Goal: Task Accomplishment & Management: Manage account settings

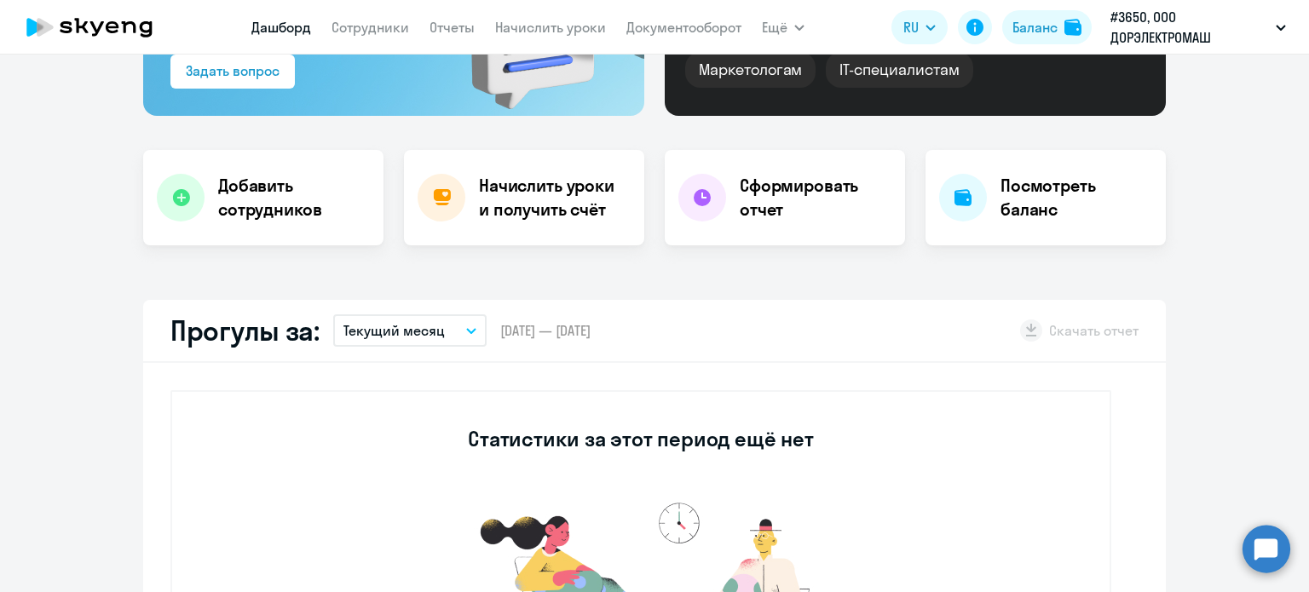
select select "30"
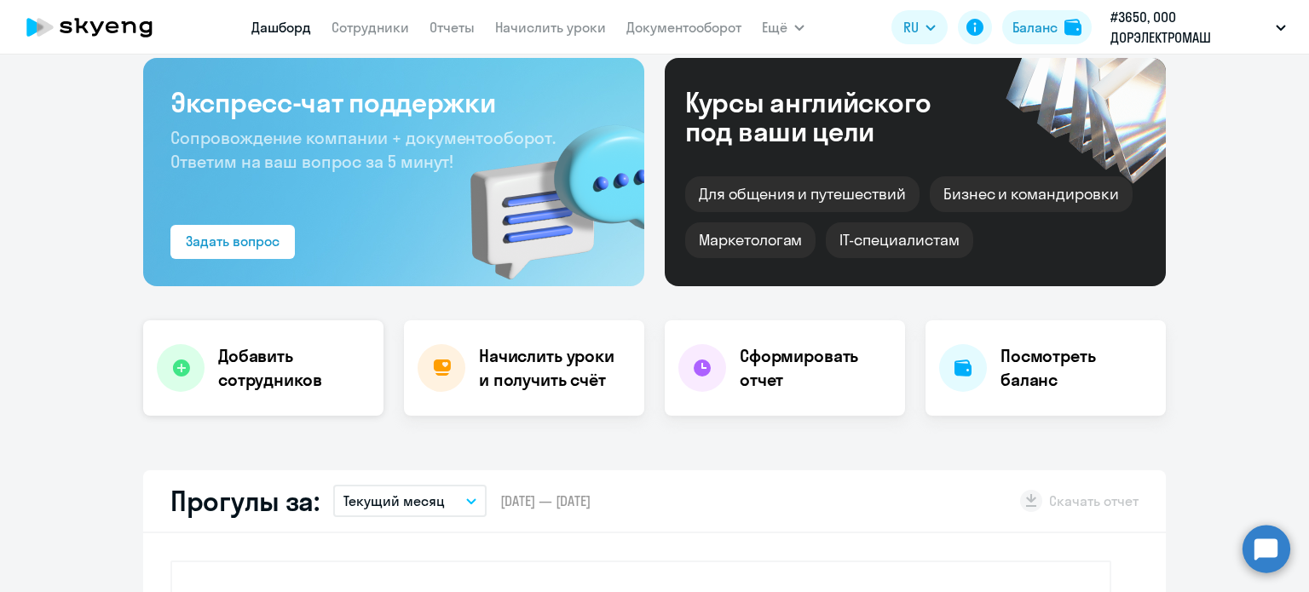
click at [286, 381] on h4 "Добавить сотрудников" at bounding box center [294, 368] width 152 height 48
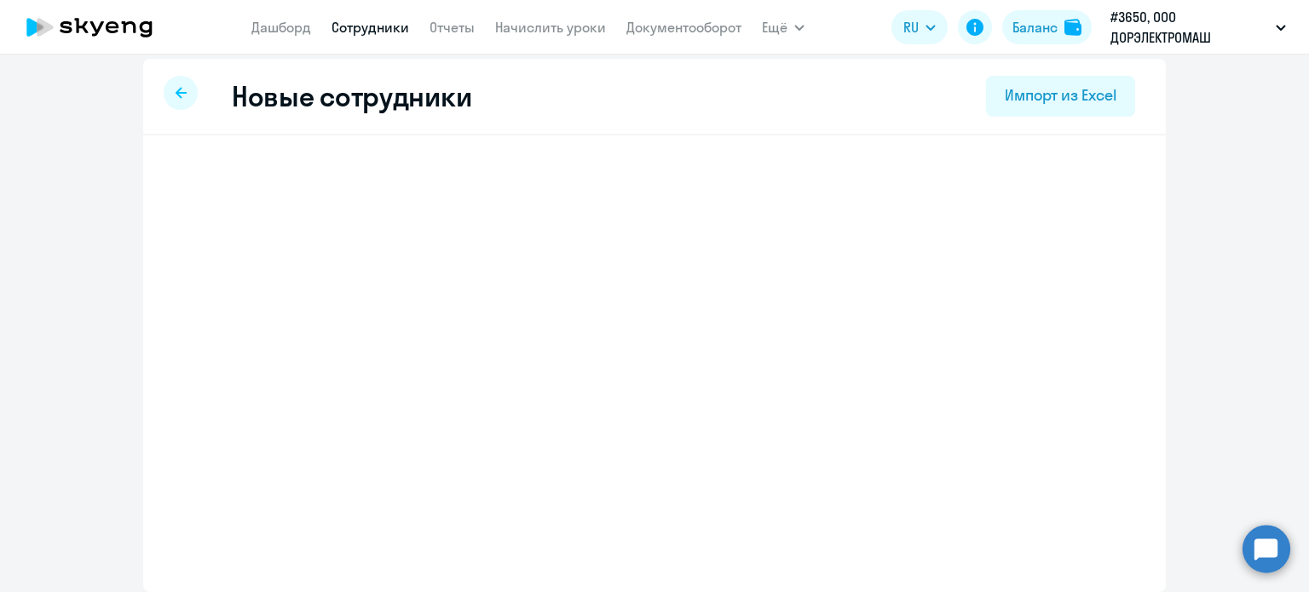
scroll to position [9, 0]
select select "english_adult_not_native_speaker"
select select "3"
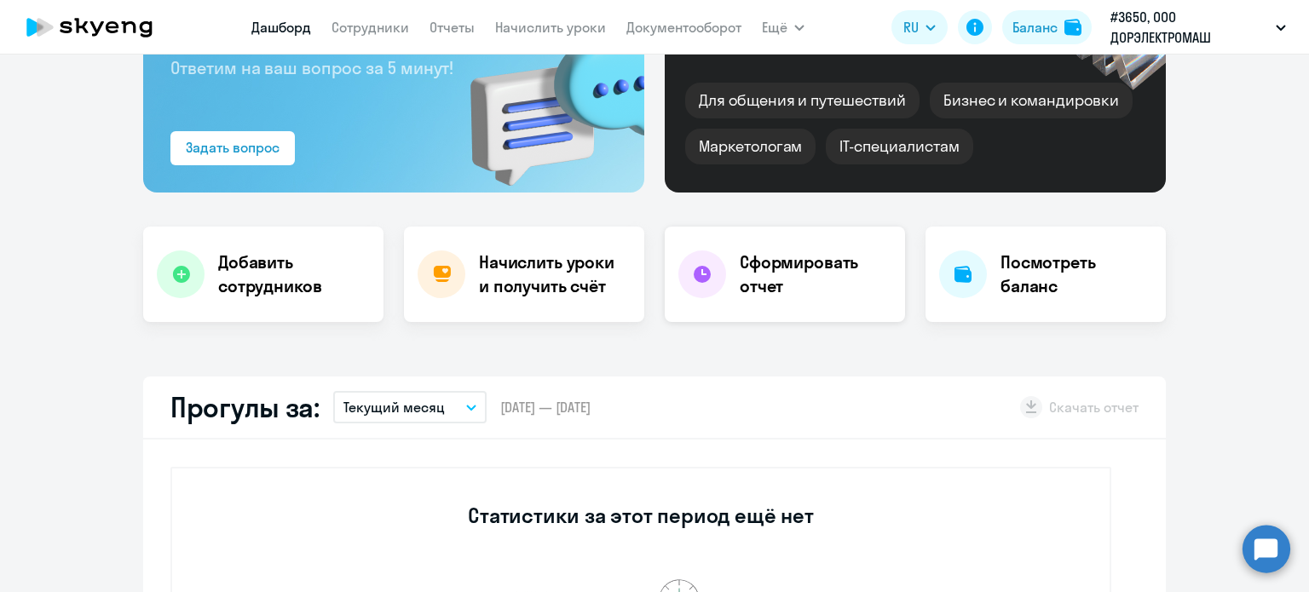
select select "30"
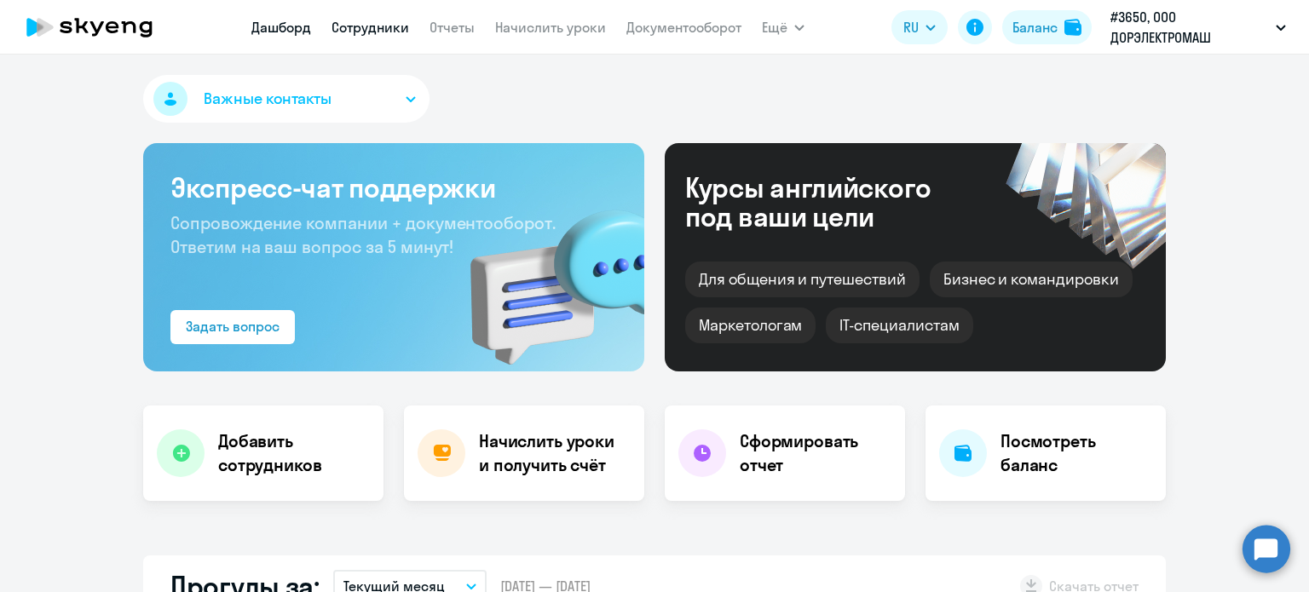
click at [357, 27] on link "Сотрудники" at bounding box center [371, 27] width 78 height 17
select select "30"
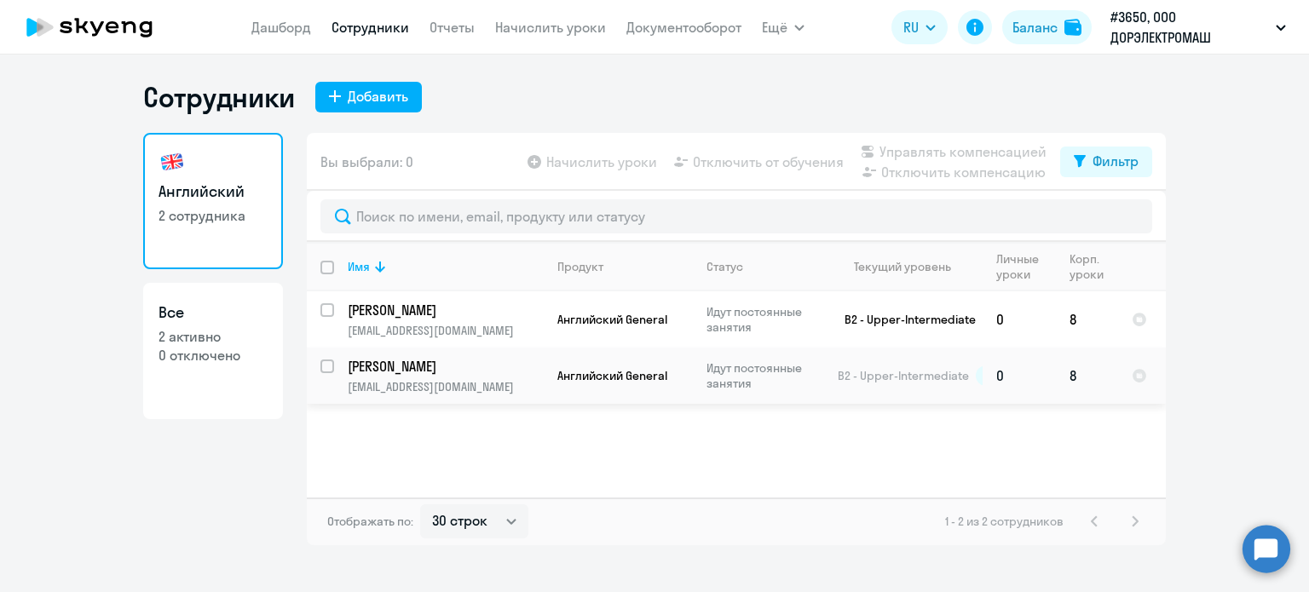
click at [457, 364] on p "[PERSON_NAME]" at bounding box center [444, 366] width 193 height 19
select select "english"
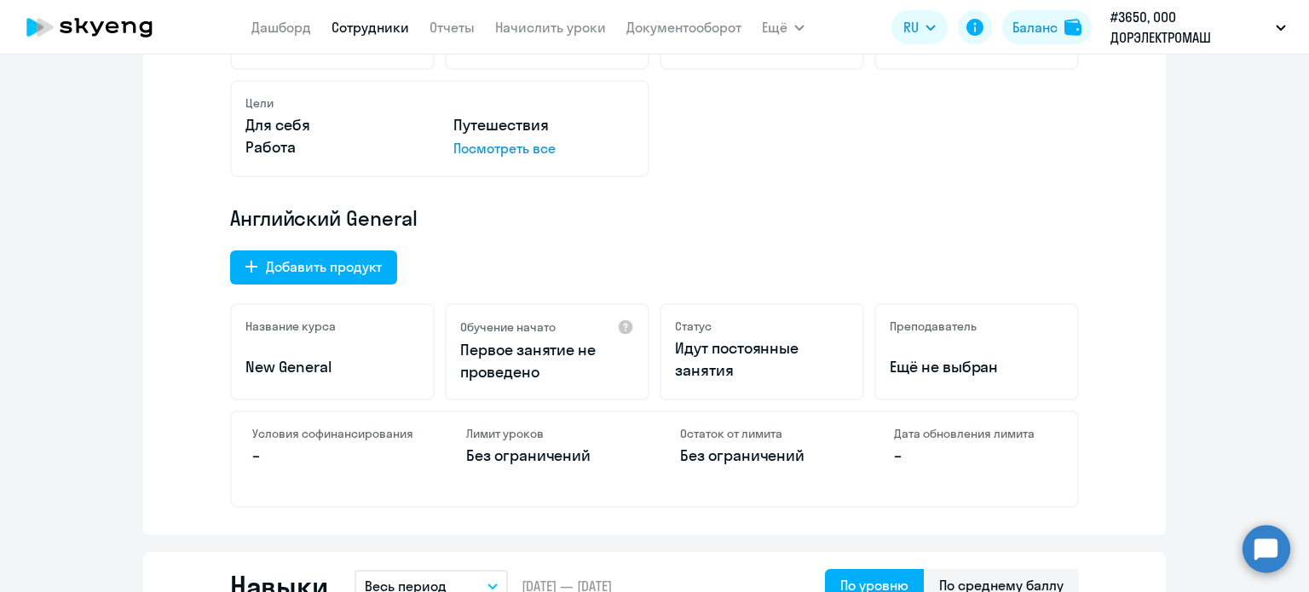
scroll to position [511, 0]
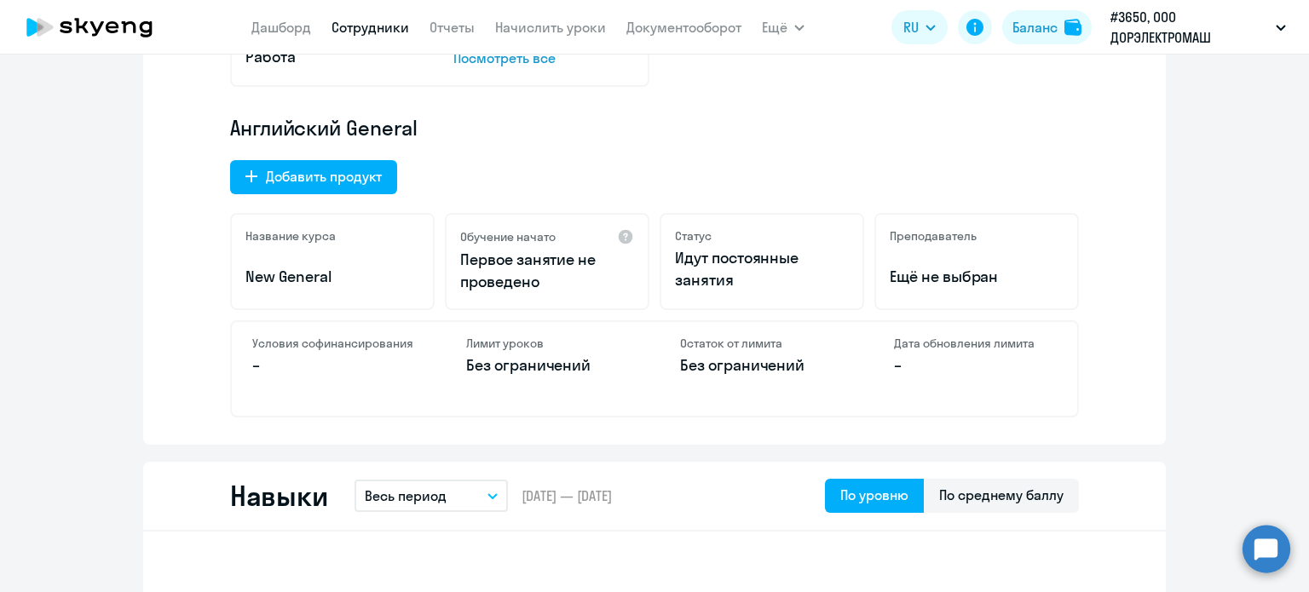
drag, startPoint x: 955, startPoint y: 272, endPoint x: 927, endPoint y: 280, distance: 28.6
click at [951, 272] on p "Ещё не выбран" at bounding box center [977, 277] width 174 height 22
click at [927, 282] on p "Ещё не выбран" at bounding box center [977, 277] width 174 height 22
click at [936, 244] on div "Преподаватель Ещё не выбран" at bounding box center [976, 261] width 205 height 97
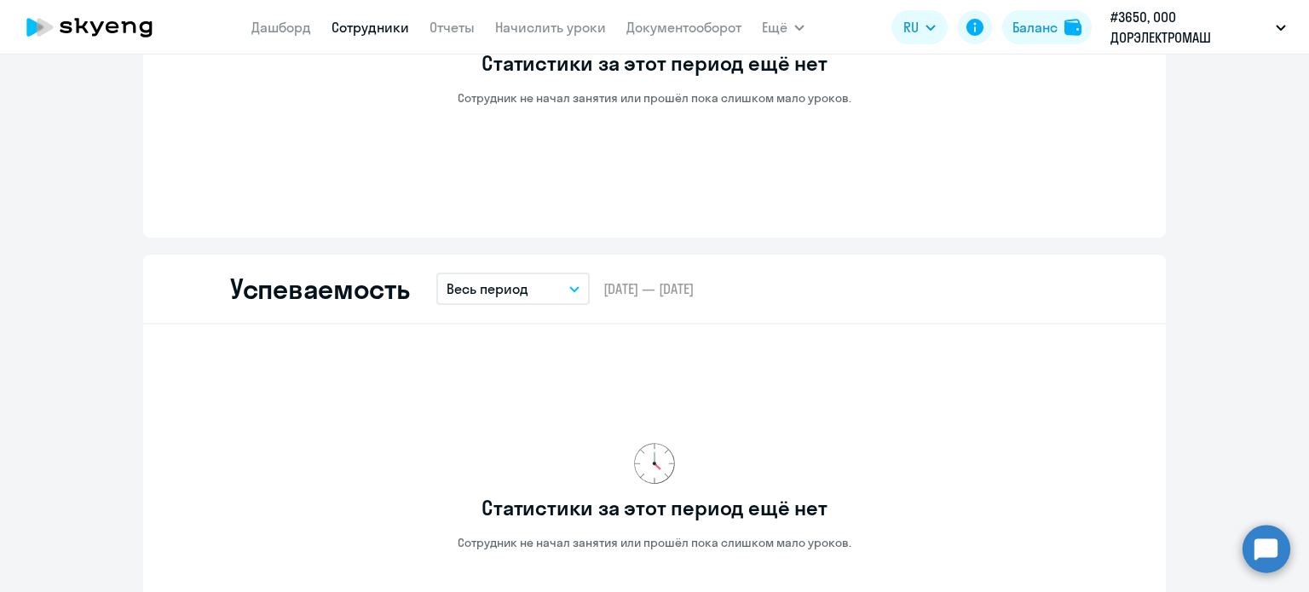
scroll to position [0, 0]
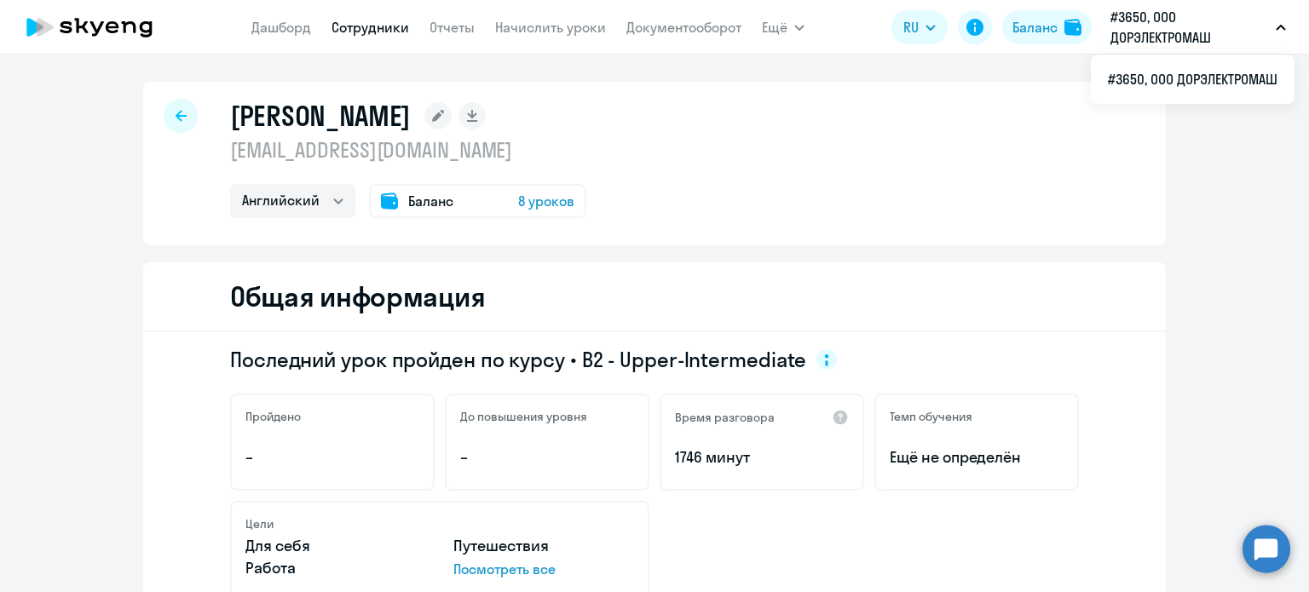
click at [524, 202] on span "8 уроков" at bounding box center [546, 201] width 56 height 20
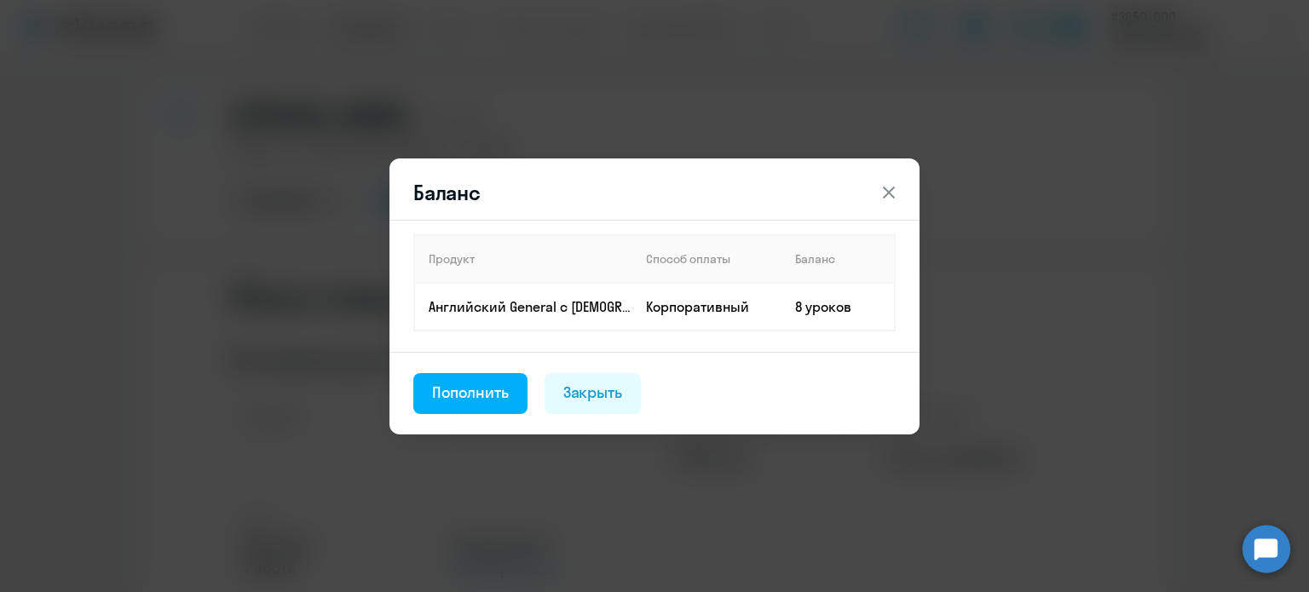
click at [886, 197] on icon at bounding box center [889, 192] width 20 height 20
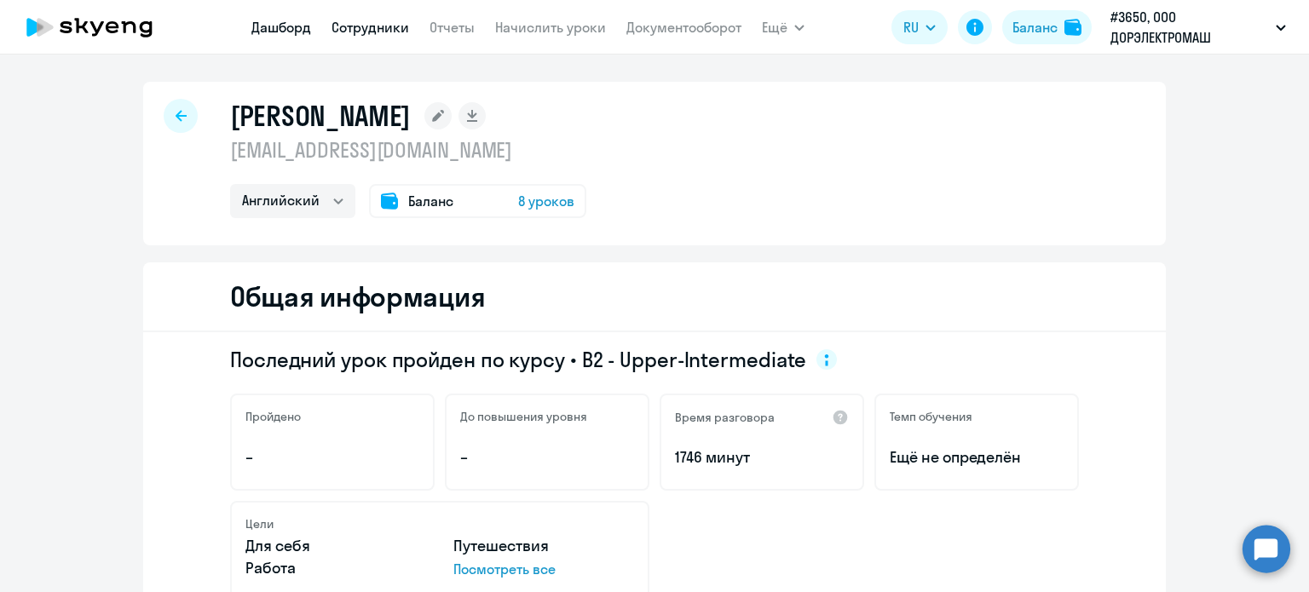
click at [279, 28] on link "Дашборд" at bounding box center [281, 27] width 60 height 17
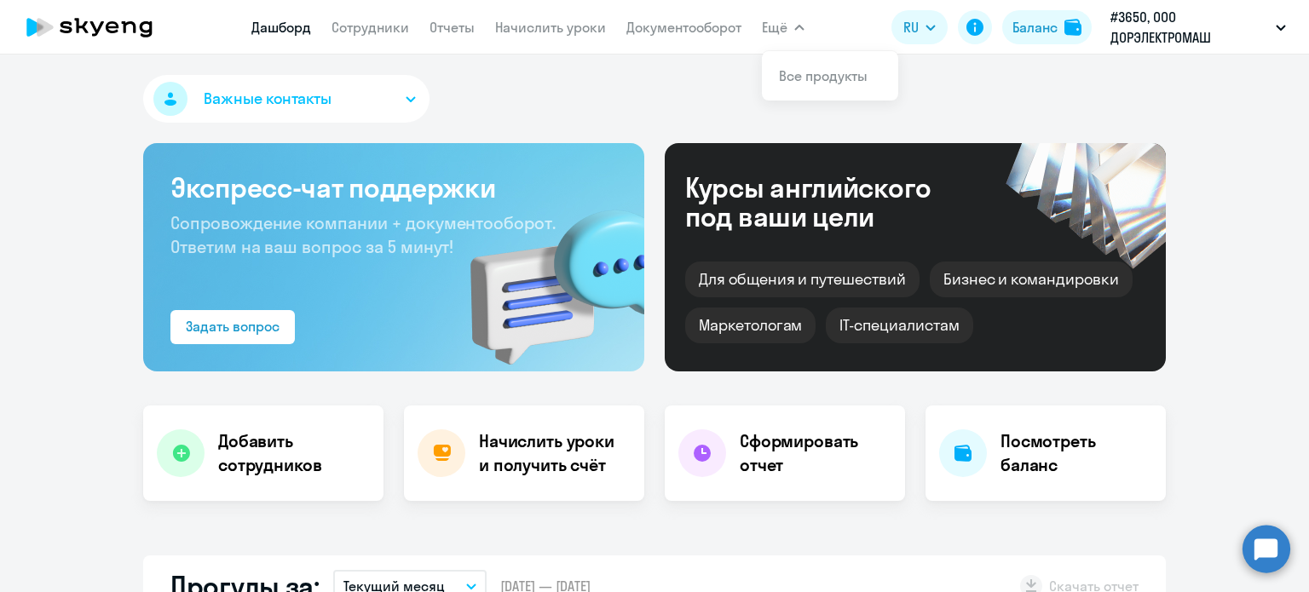
click at [790, 25] on button "Ещё" at bounding box center [783, 27] width 43 height 34
select select "30"
click at [373, 29] on link "Сотрудники" at bounding box center [371, 27] width 78 height 17
select select "30"
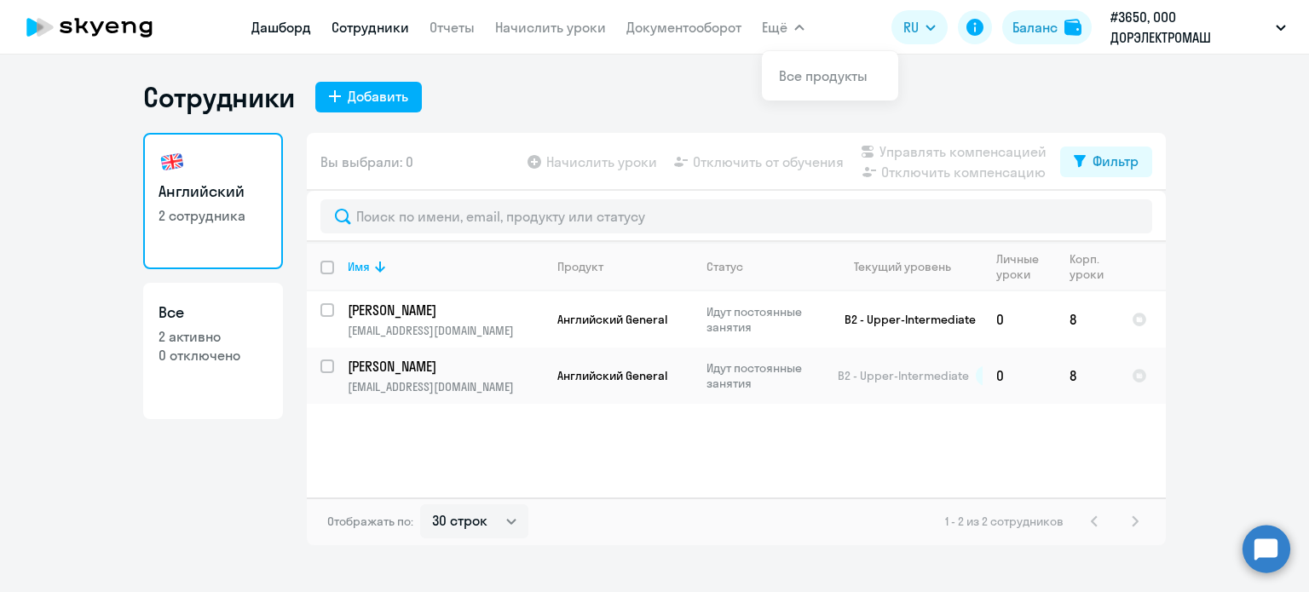
click at [300, 25] on link "Дашборд" at bounding box center [281, 27] width 60 height 17
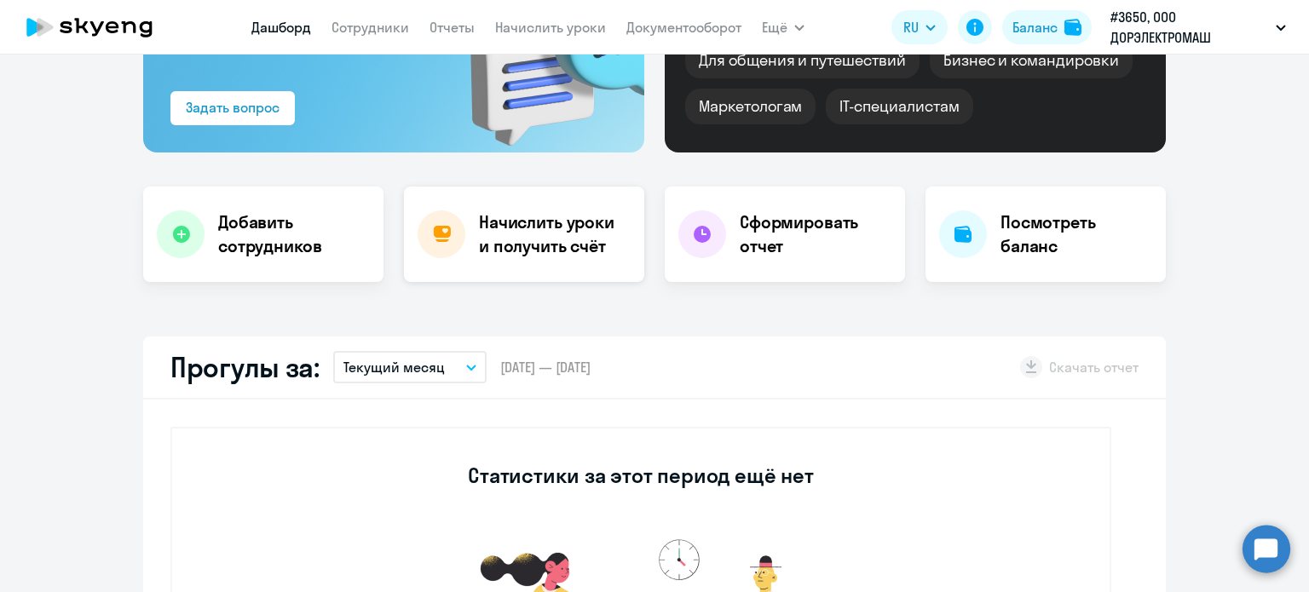
scroll to position [426, 0]
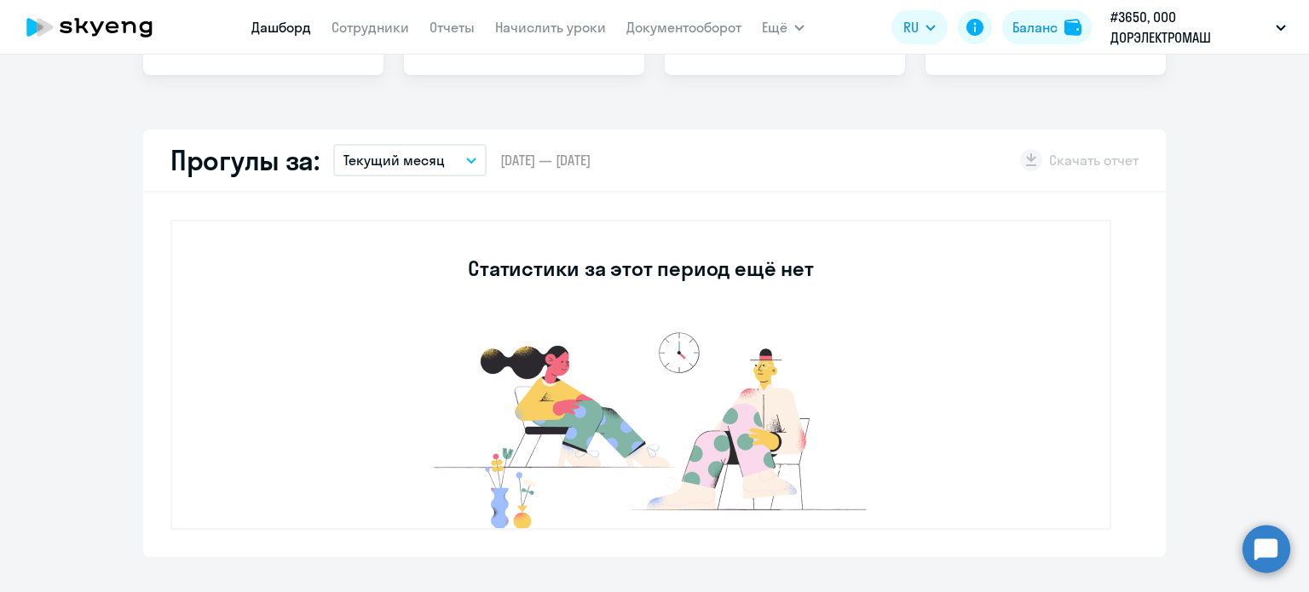
select select "30"
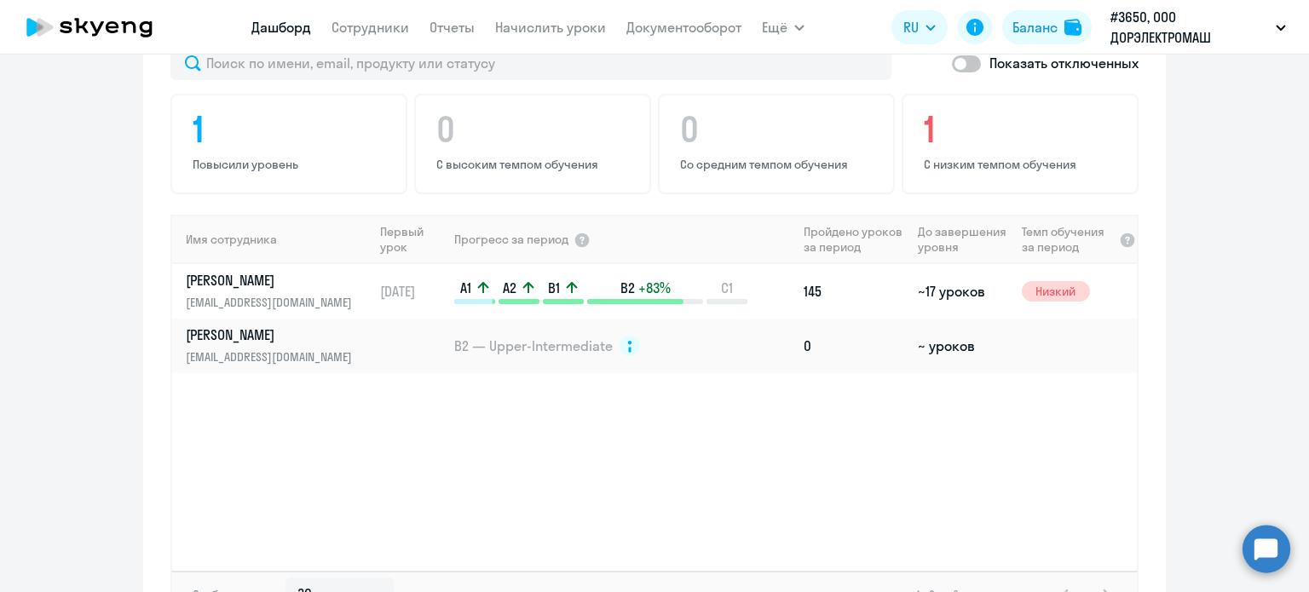
scroll to position [1023, 0]
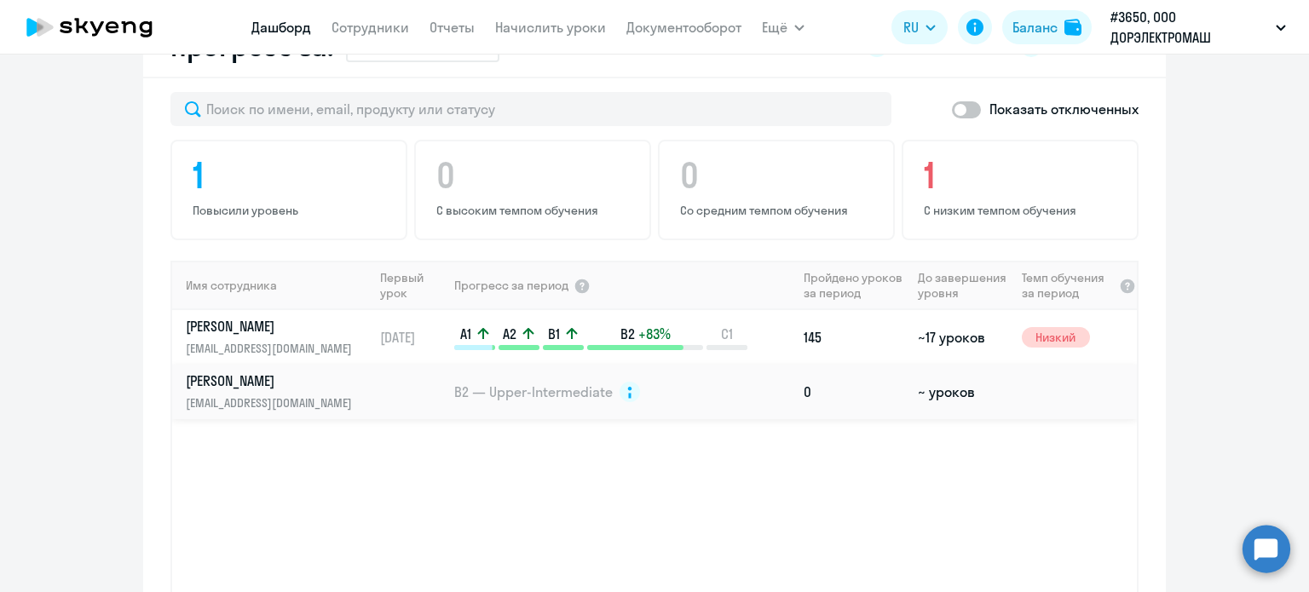
click at [850, 397] on td "0" at bounding box center [854, 392] width 114 height 55
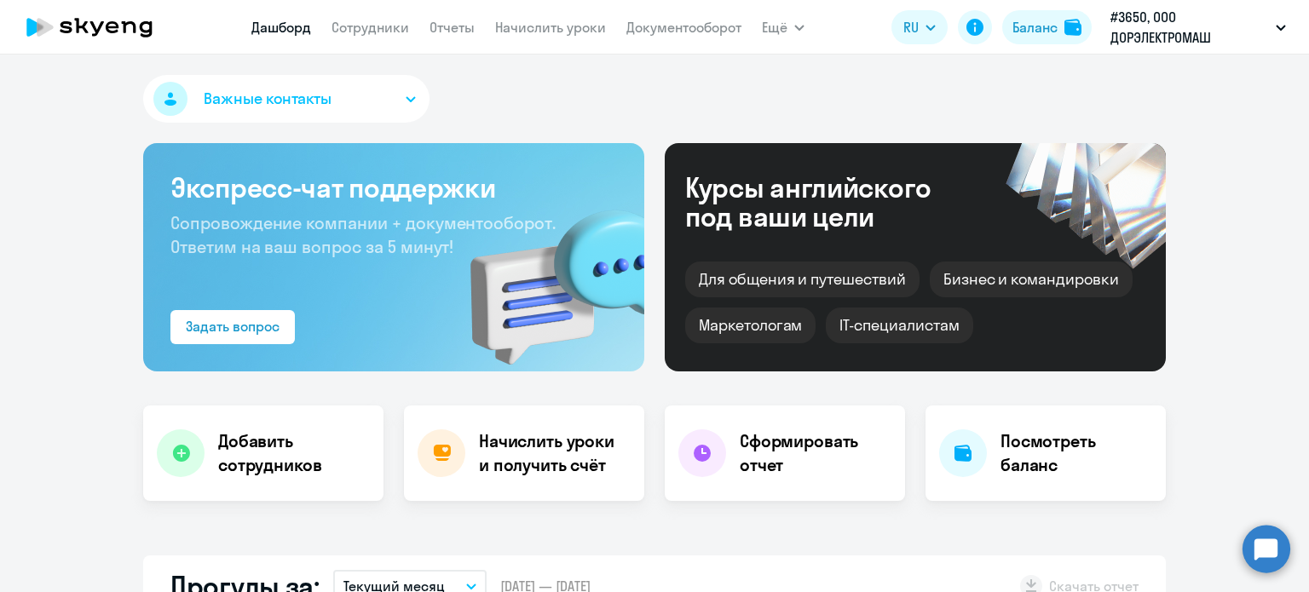
select select "english"
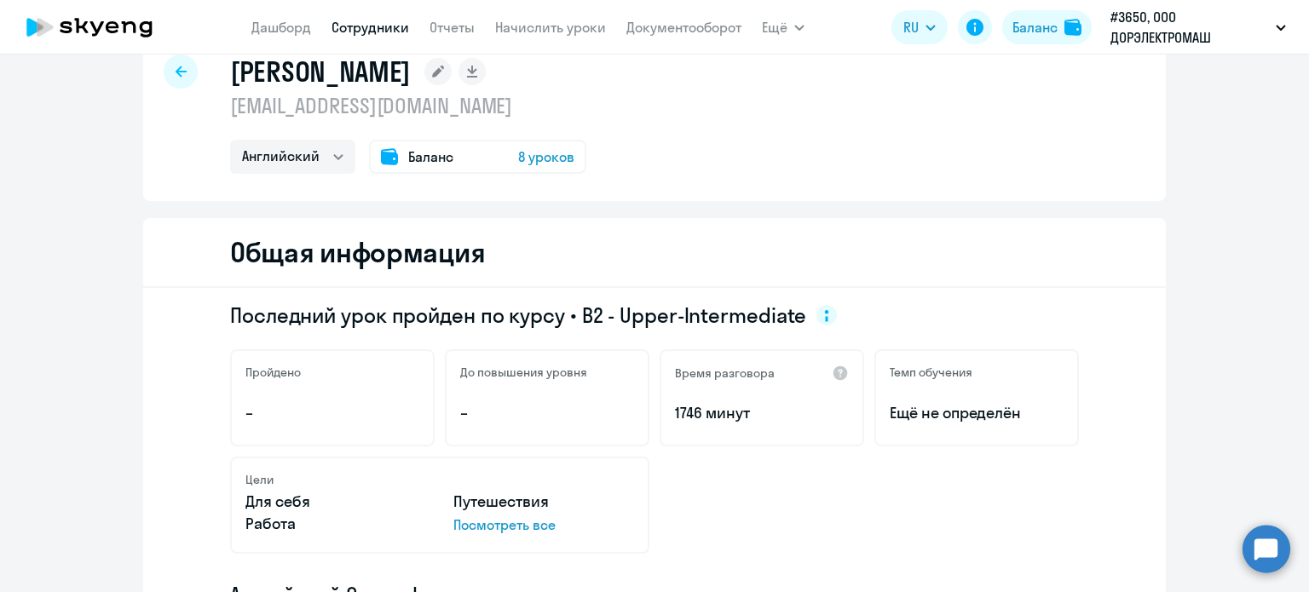
scroll to position [256, 0]
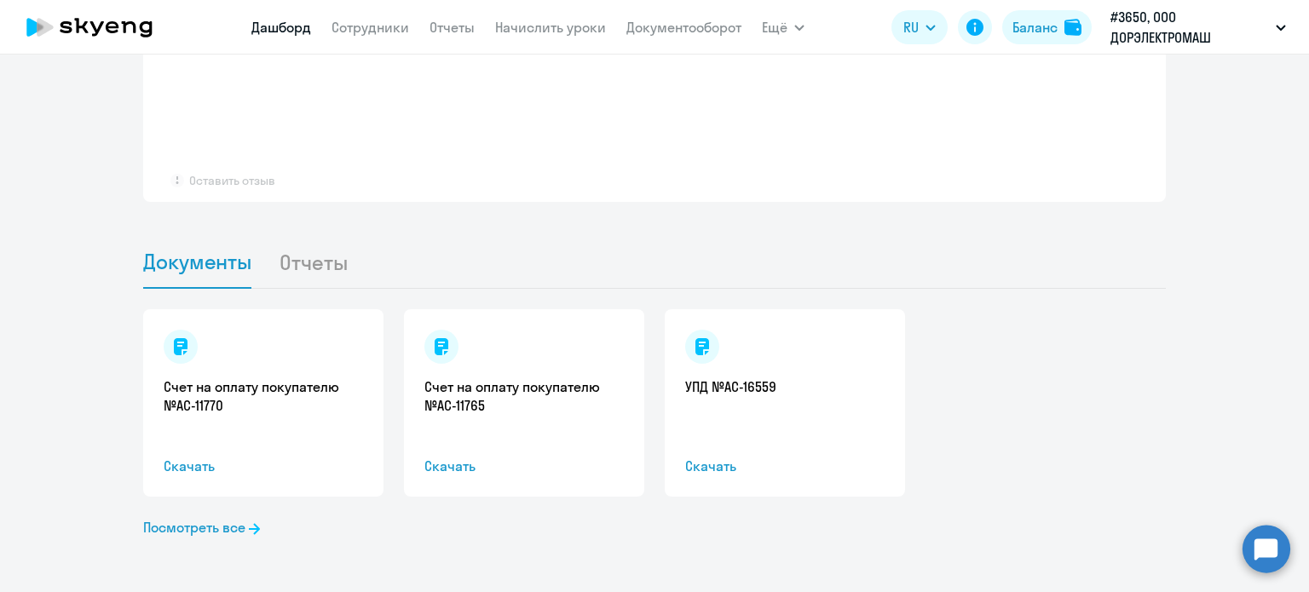
select select "30"
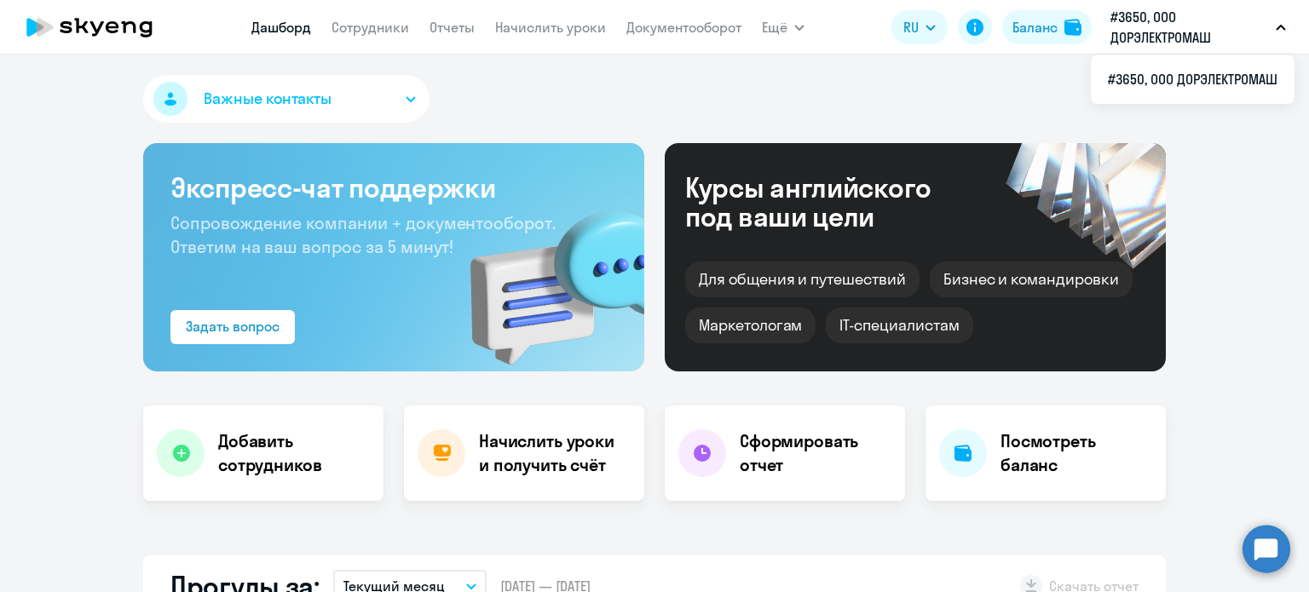
click at [1282, 25] on icon "button" at bounding box center [1281, 28] width 10 height 6
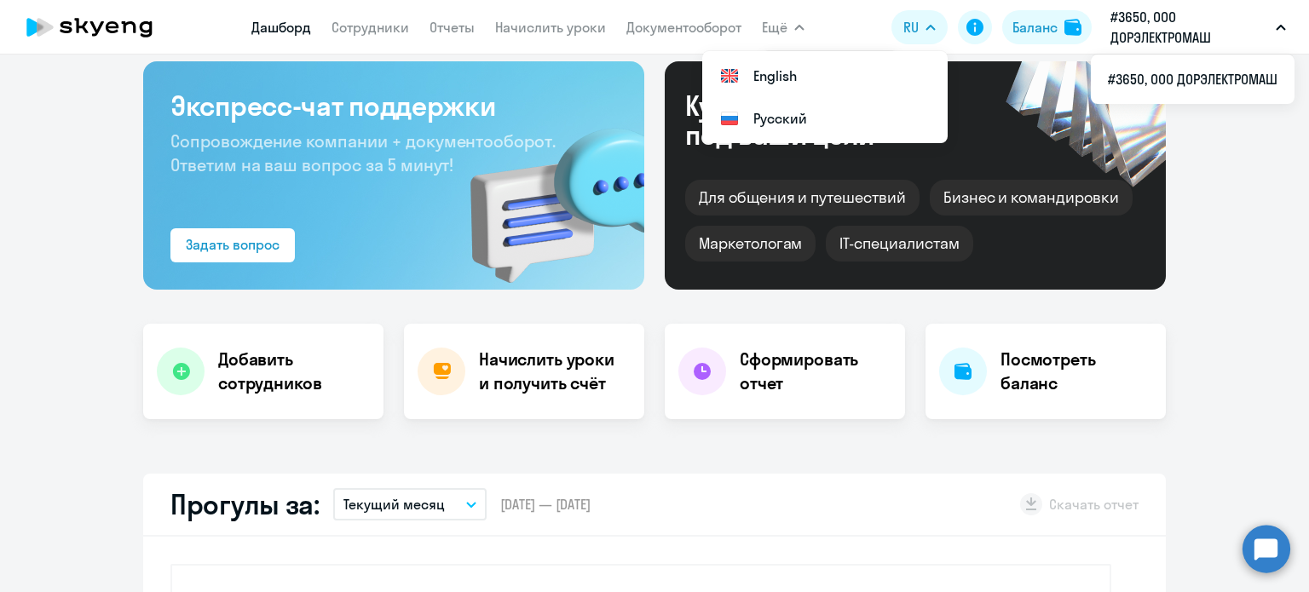
scroll to position [85, 0]
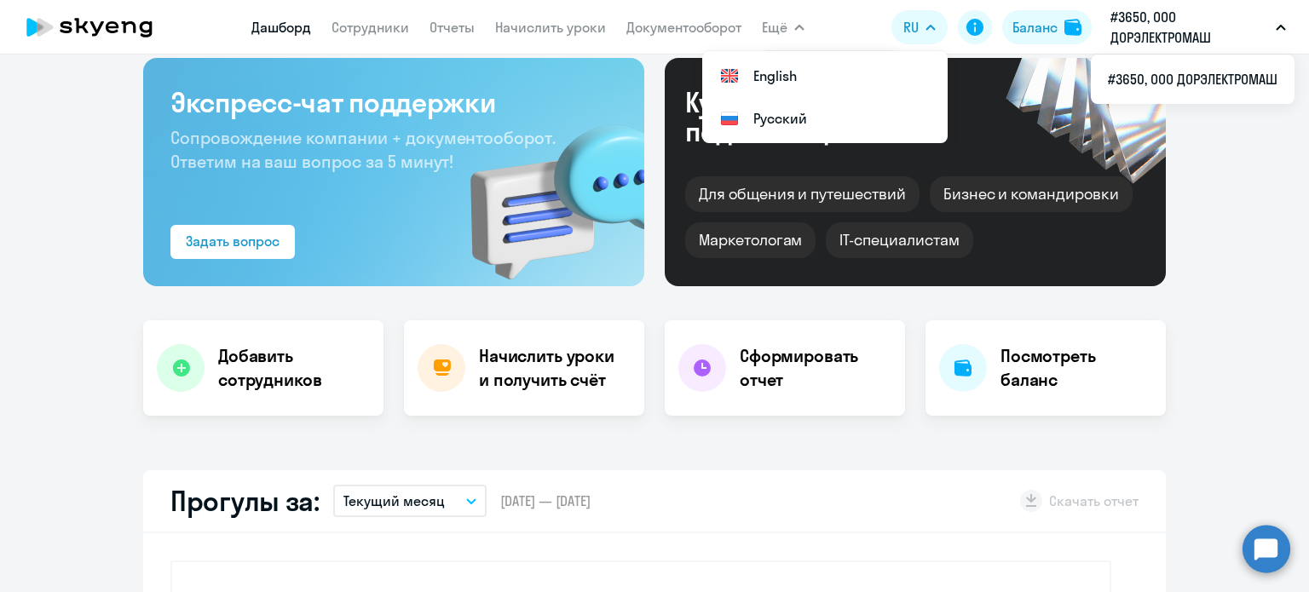
click at [116, 33] on icon at bounding box center [89, 27] width 150 height 43
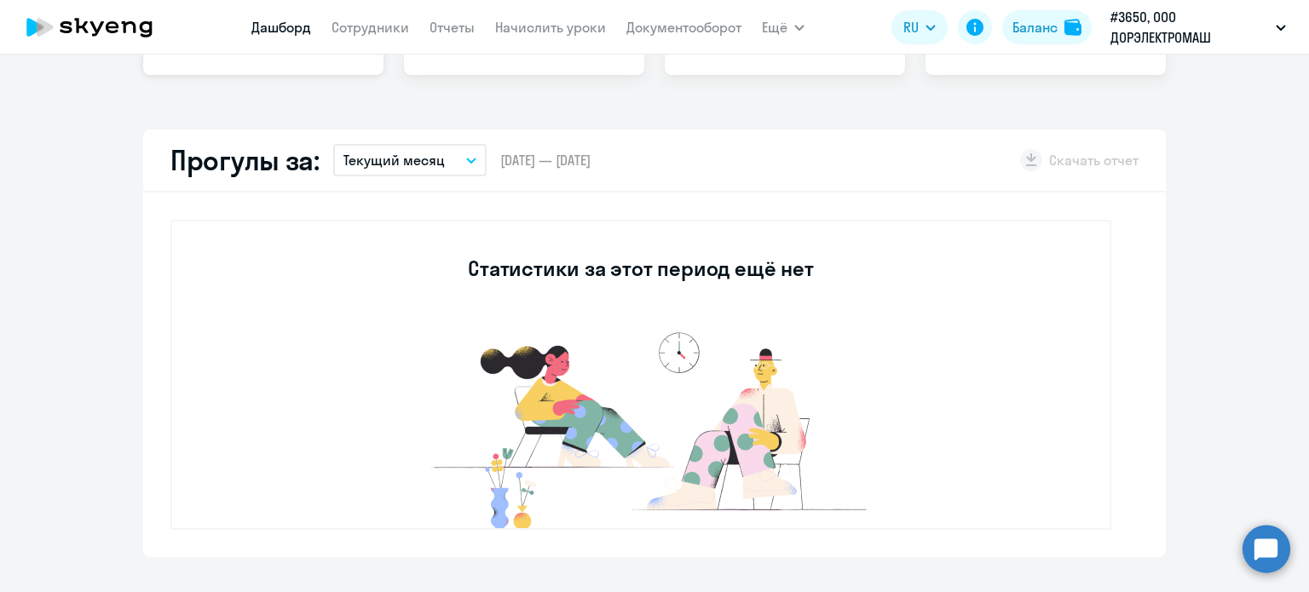
scroll to position [0, 0]
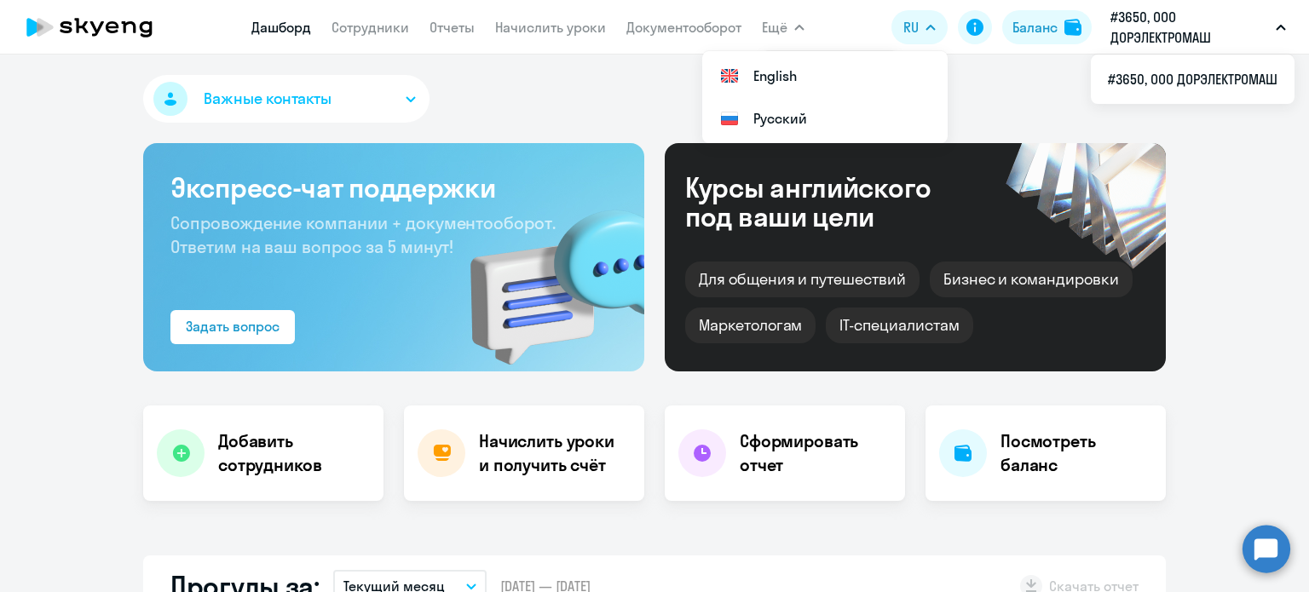
click at [791, 21] on button "Ещё" at bounding box center [783, 27] width 43 height 34
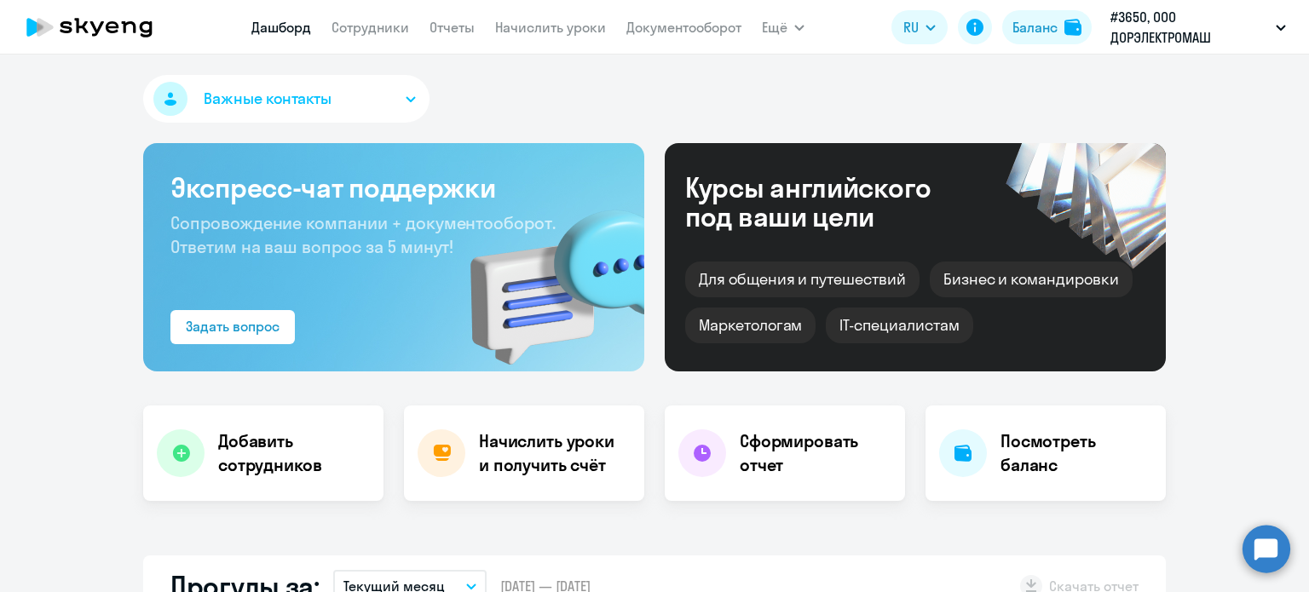
click at [791, 20] on button "Ещё" at bounding box center [783, 27] width 43 height 34
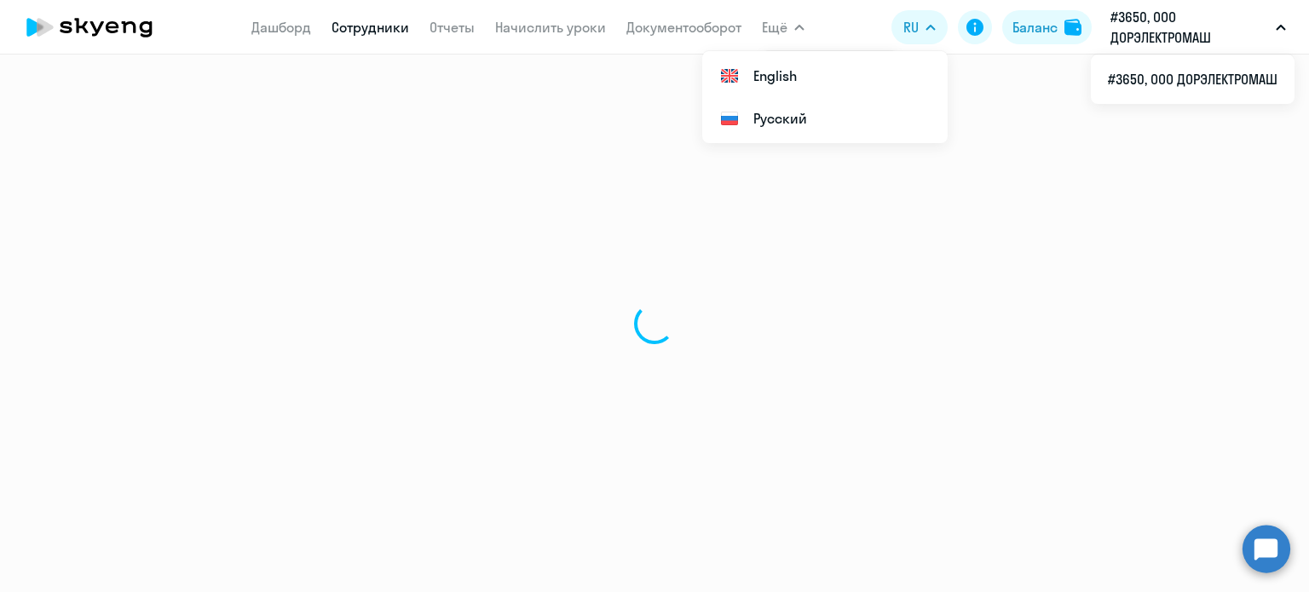
select select "30"
select select "english"
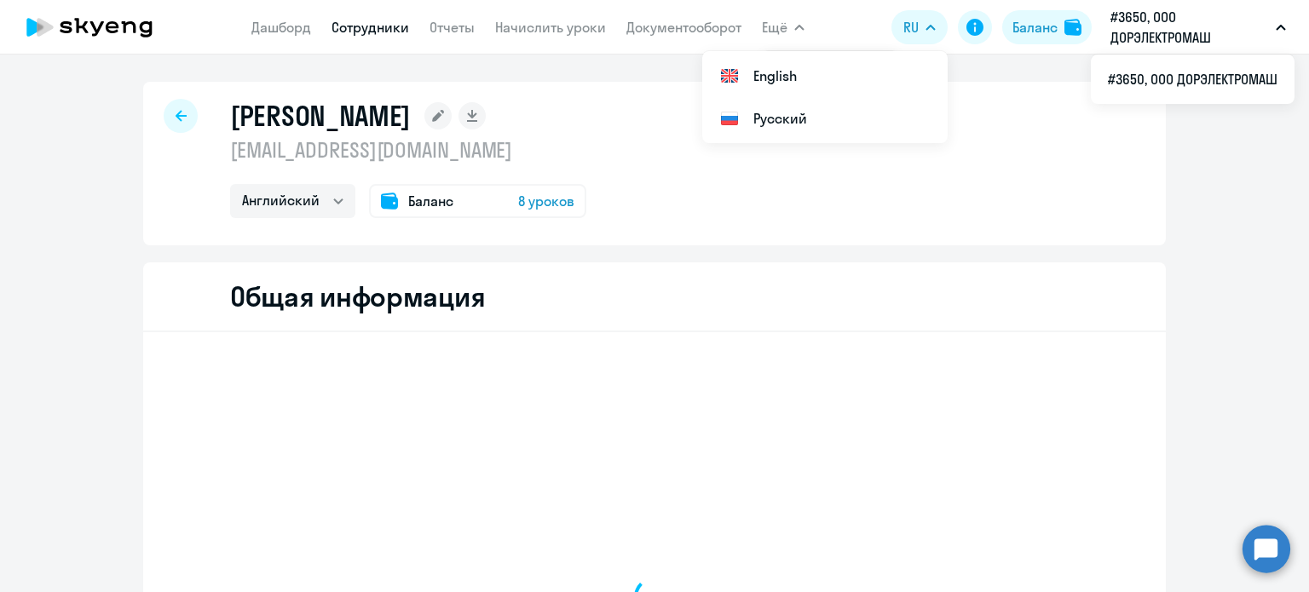
select select "30"
